Goal: Task Accomplishment & Management: Use online tool/utility

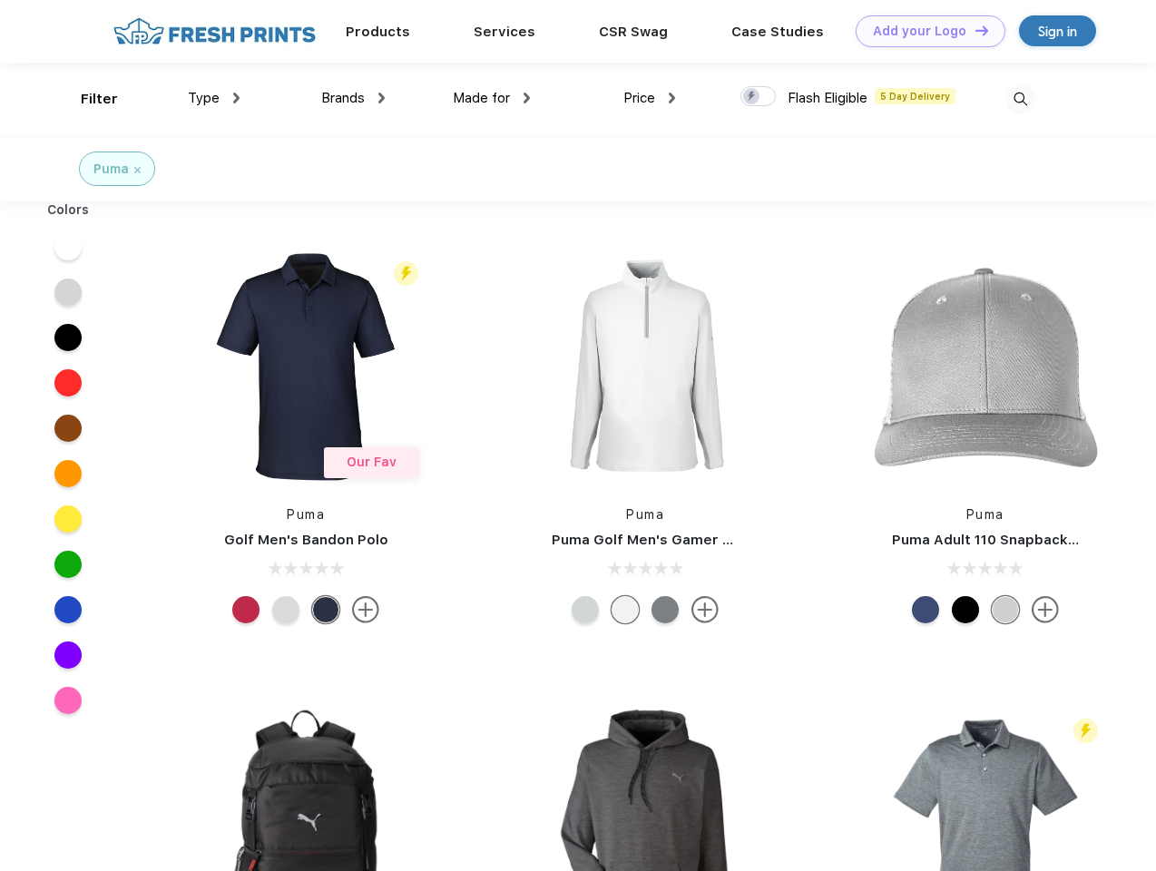
scroll to position [1, 0]
click at [924, 31] on link "Add your Logo Design Tool" at bounding box center [931, 31] width 150 height 32
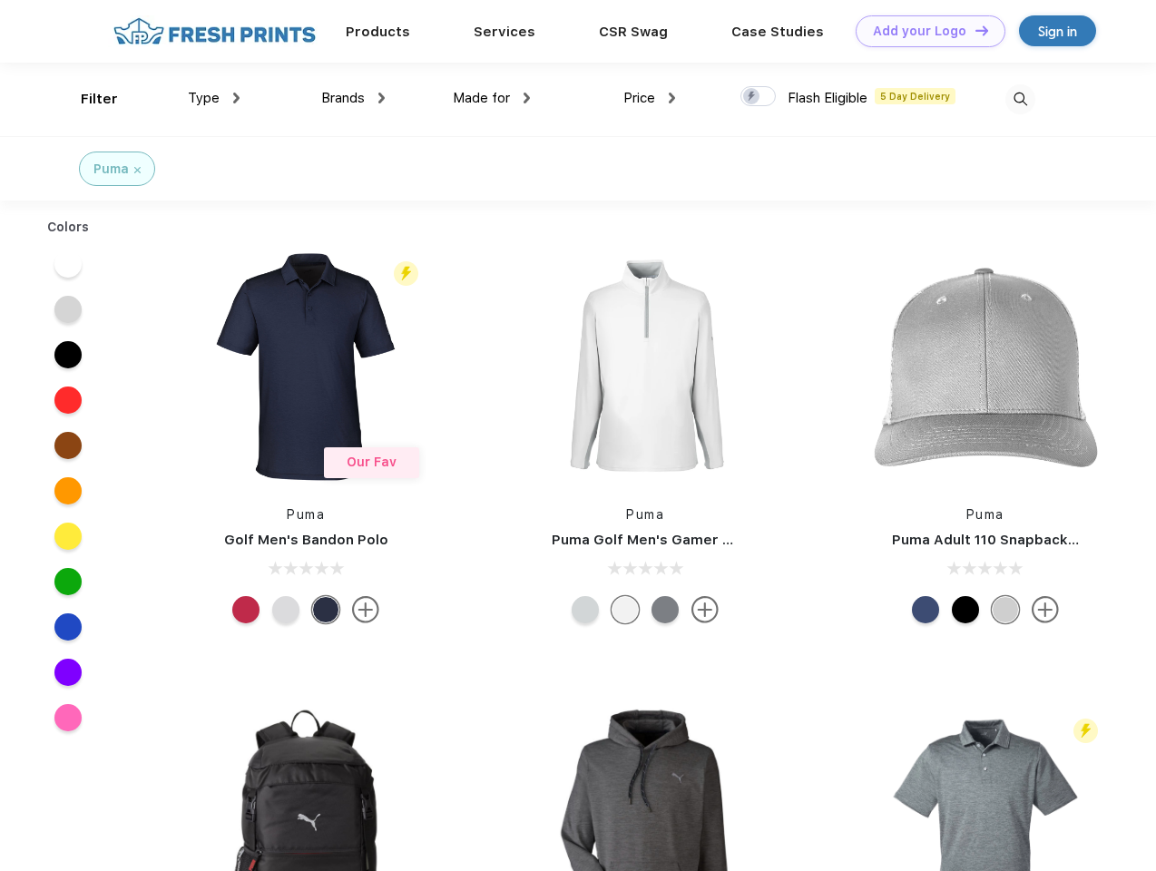
click at [0, 0] on div "Design Tool" at bounding box center [0, 0] width 0 height 0
click at [974, 30] on link "Add your Logo Design Tool" at bounding box center [931, 31] width 150 height 32
click at [87, 99] on div "Filter" at bounding box center [99, 99] width 37 height 21
click at [214, 98] on span "Type" at bounding box center [204, 98] width 32 height 16
click at [353, 98] on span "Brands" at bounding box center [343, 98] width 44 height 16
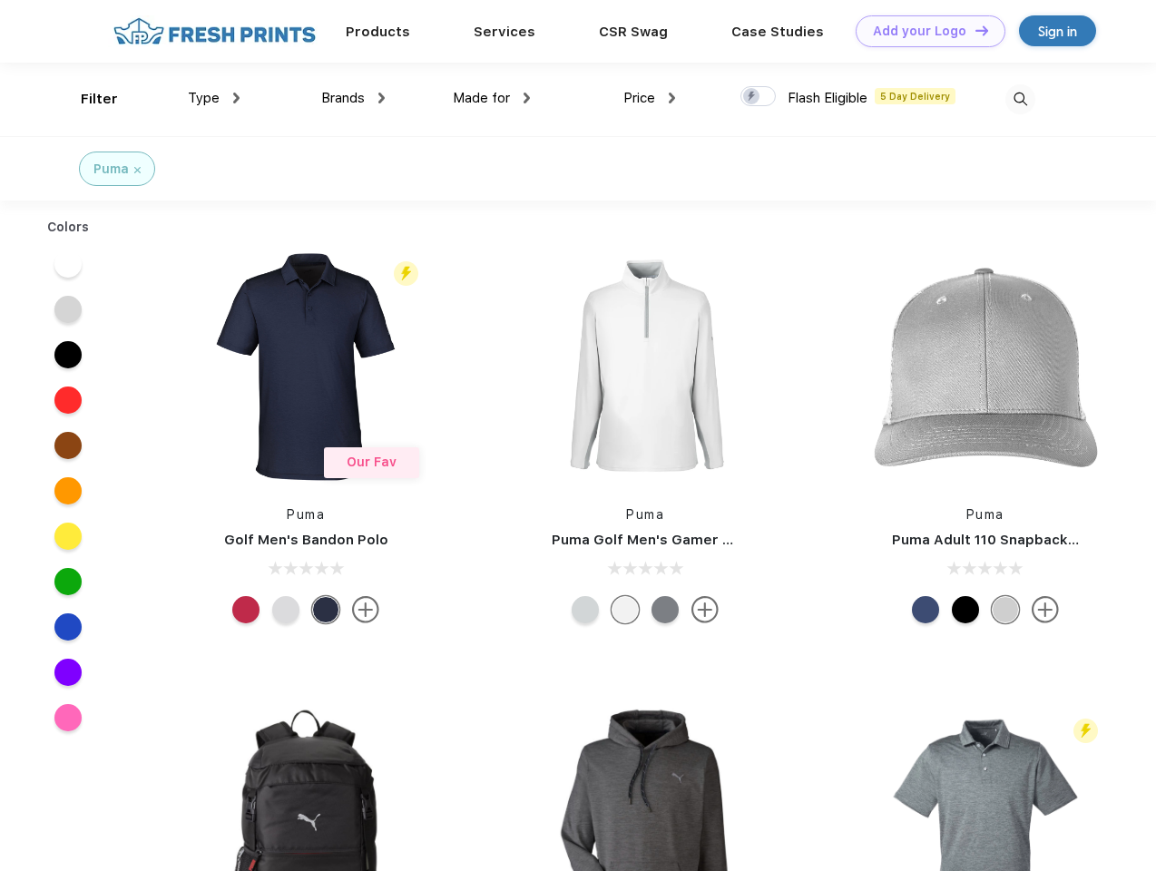
click at [492, 98] on span "Made for" at bounding box center [481, 98] width 57 height 16
click at [650, 98] on span "Price" at bounding box center [640, 98] width 32 height 16
click at [759, 97] on div at bounding box center [758, 96] width 35 height 20
click at [753, 97] on input "checkbox" at bounding box center [747, 91] width 12 height 12
click at [1020, 99] on img at bounding box center [1021, 99] width 30 height 30
